Goal: Obtain resource: Download file/media

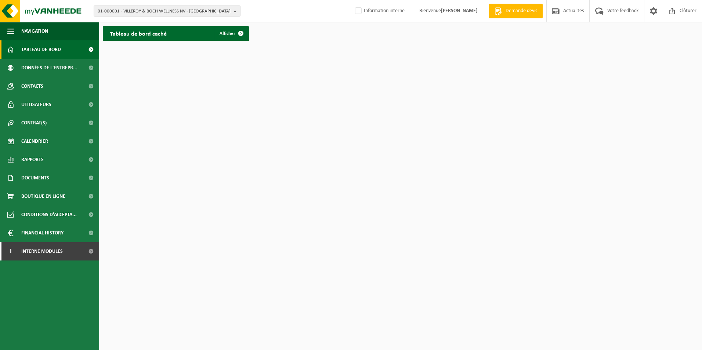
click at [148, 14] on span "01-000001 - VILLEROY & BOCH WELLNESS NV - ROESELARE" at bounding box center [164, 11] width 133 height 11
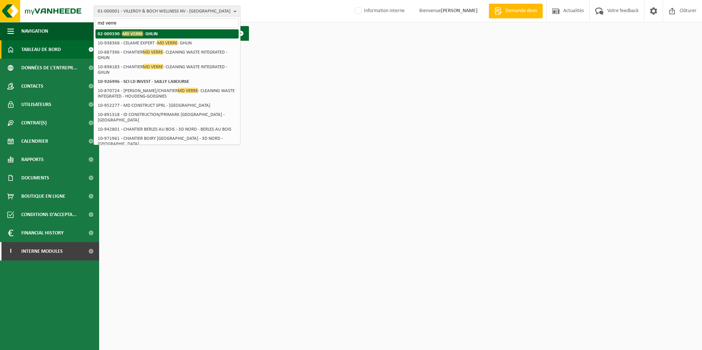
type input "md verre"
click at [165, 34] on li "02-009190 - MD VERRE - GHLIN" at bounding box center [166, 33] width 143 height 9
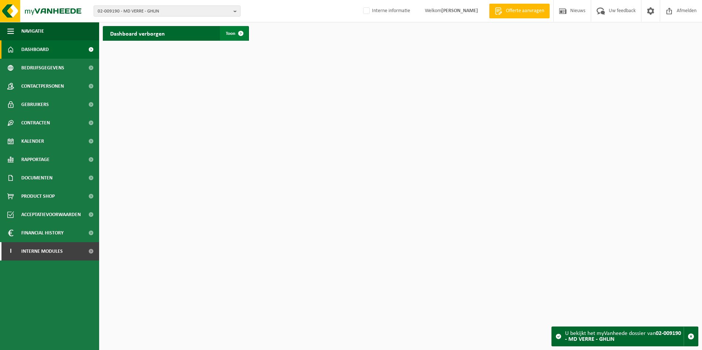
click at [231, 39] on link "Toon" at bounding box center [234, 33] width 28 height 15
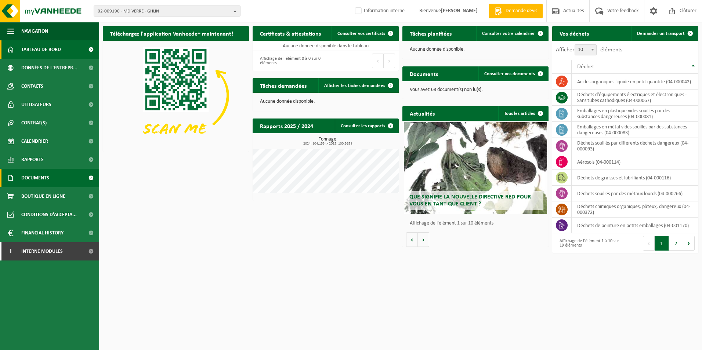
click at [47, 177] on span "Documents" at bounding box center [35, 178] width 28 height 18
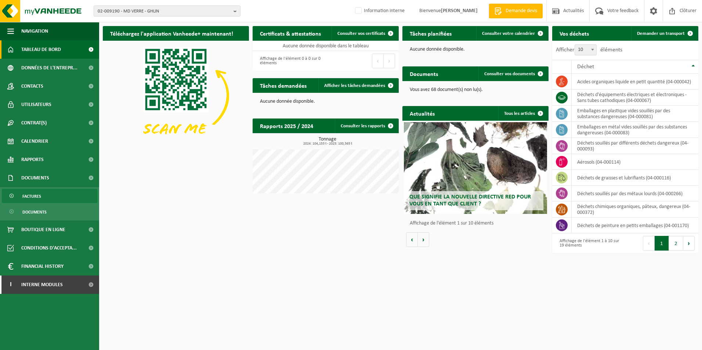
click at [47, 194] on link "Factures" at bounding box center [49, 196] width 95 height 14
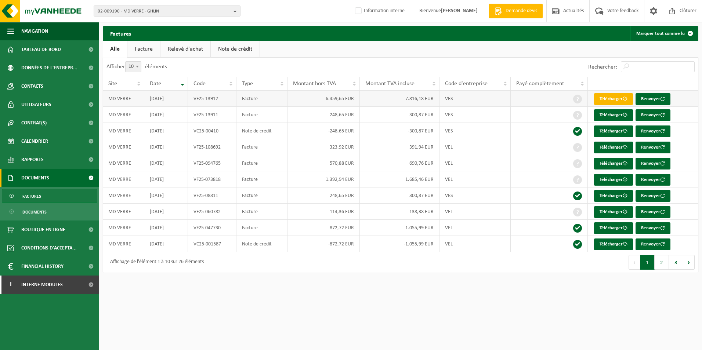
click at [622, 100] on link "Télécharger" at bounding box center [613, 99] width 39 height 12
click at [140, 10] on span "02-009190 - MD VERRE - GHLIN" at bounding box center [164, 11] width 133 height 11
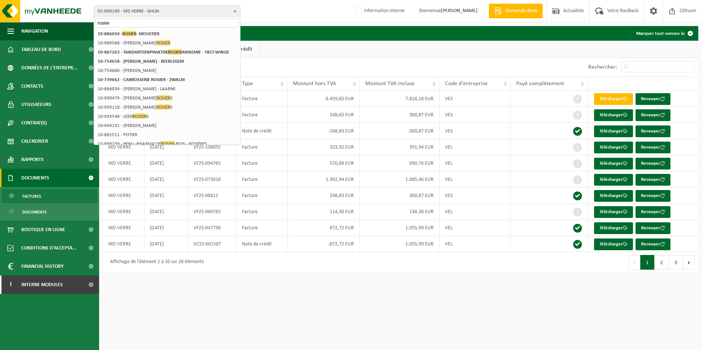
type input "rosier"
click at [296, 10] on div "02-009190 - MD VERRE - GHLIN rosier 02-009190 - MD VERRE - GHLIN 10-886034 - RO…" at bounding box center [351, 11] width 702 height 22
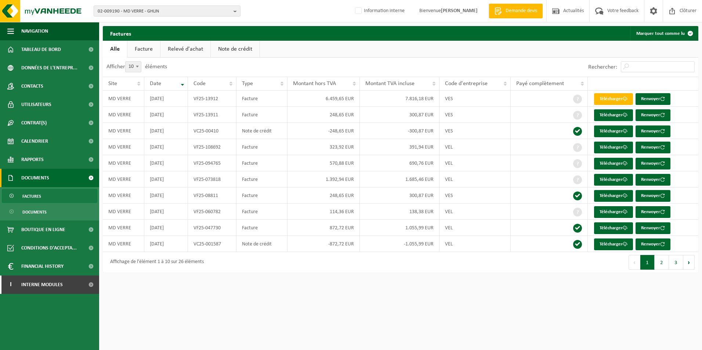
click at [296, 62] on div "Afficher 10 25 50 100 10 éléments" at bounding box center [252, 67] width 298 height 19
click at [31, 158] on span "Rapports" at bounding box center [32, 159] width 22 height 18
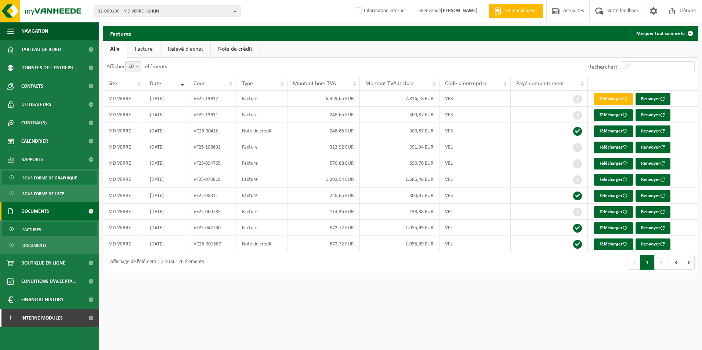
click at [33, 178] on span "Sous forme de graphique" at bounding box center [49, 178] width 55 height 14
